Goal: Find specific page/section: Find specific page/section

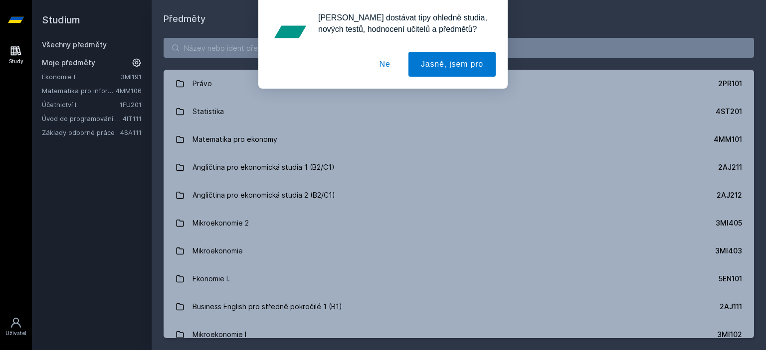
click at [388, 68] on button "Ne" at bounding box center [385, 64] width 36 height 25
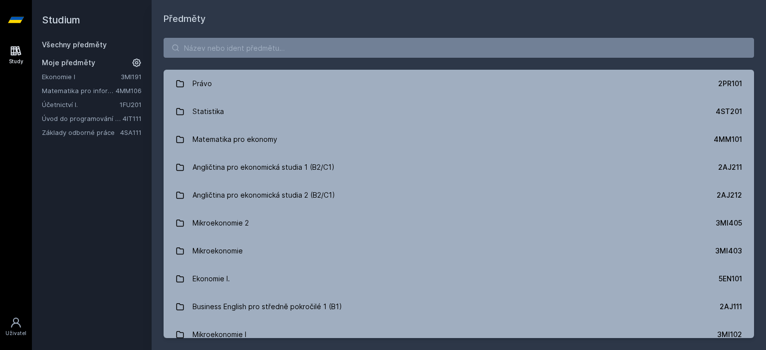
click at [73, 79] on link "Ekonomie I" at bounding box center [81, 77] width 79 height 10
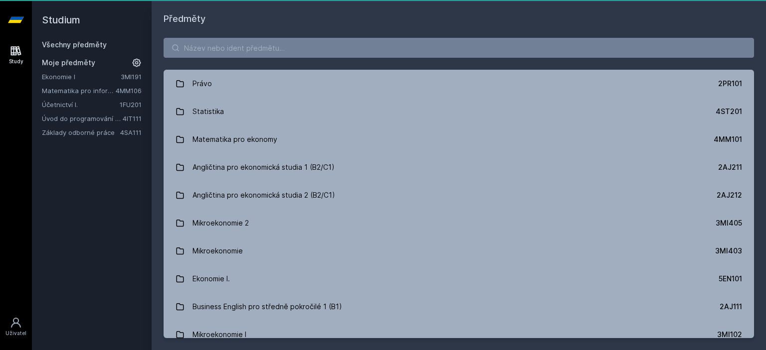
click at [66, 72] on link "Ekonomie I" at bounding box center [81, 77] width 79 height 10
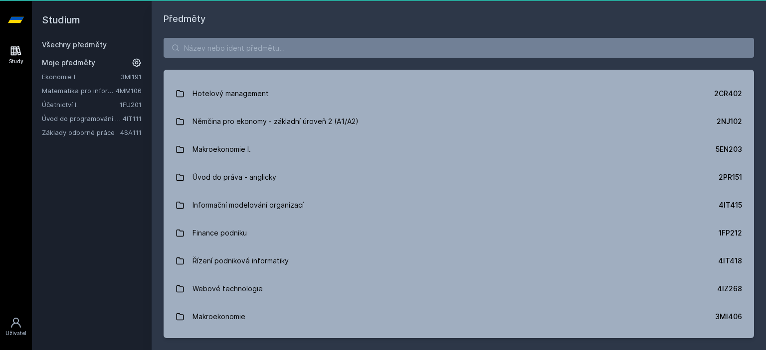
scroll to position [3604, 0]
